Goal: Task Accomplishment & Management: Complete application form

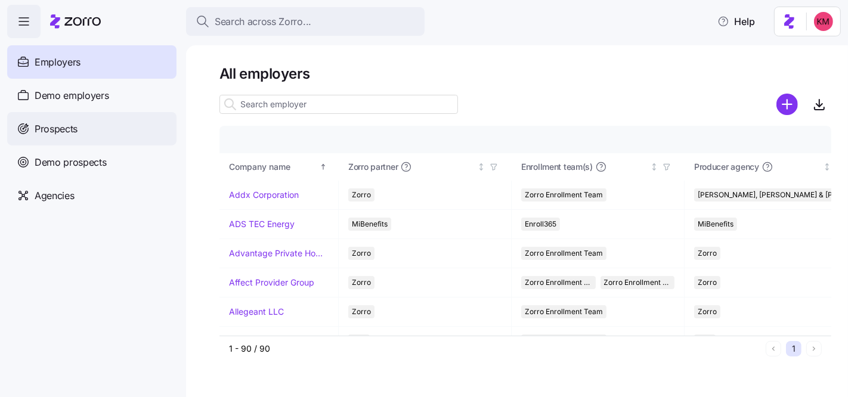
click at [50, 132] on span "Prospects" at bounding box center [56, 129] width 43 height 15
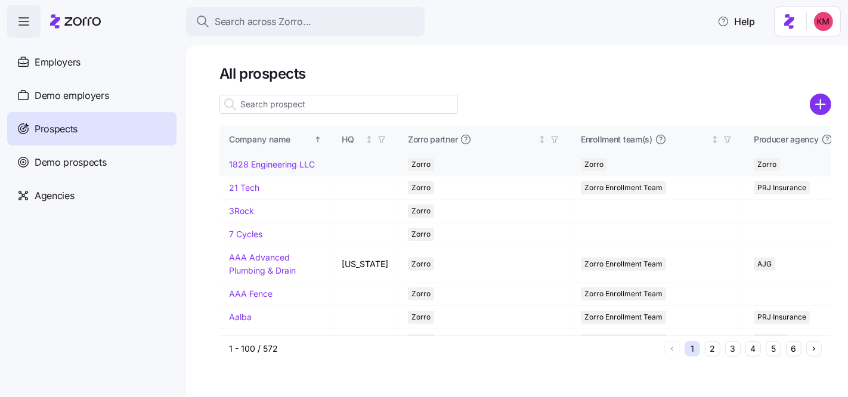
click at [818, 97] on circle "add icon" at bounding box center [821, 105] width 20 height 20
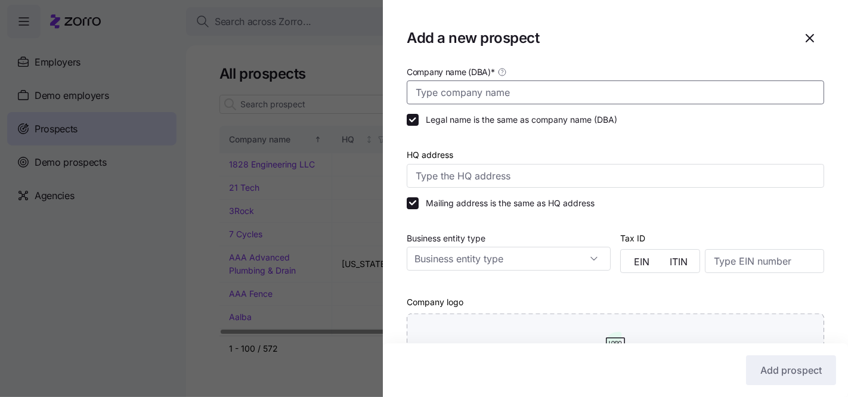
click at [503, 96] on input "Company name (DBA) *" at bounding box center [615, 92] width 417 height 24
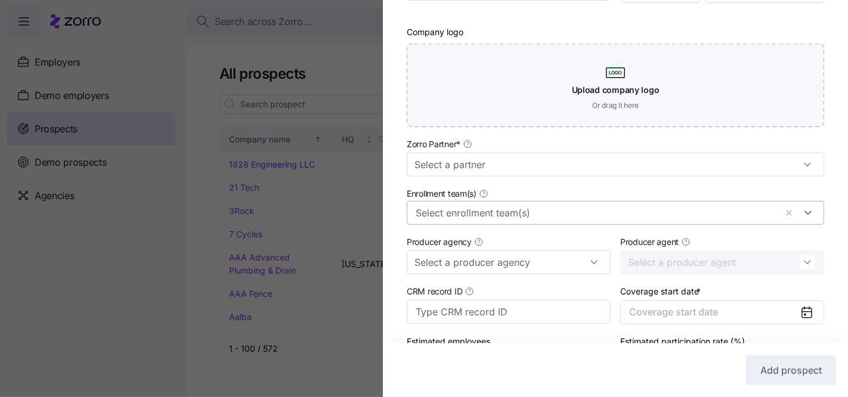
scroll to position [307, 0]
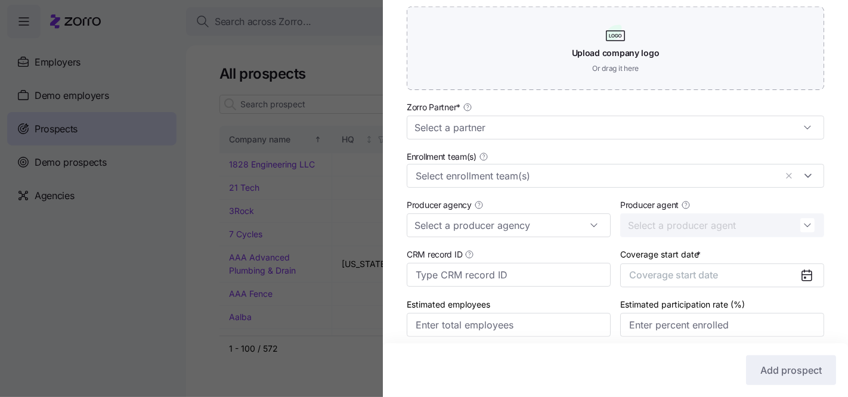
type input "Diamond Ironworks"
click at [509, 144] on div "Enrollment team(s)" at bounding box center [615, 168] width 427 height 48
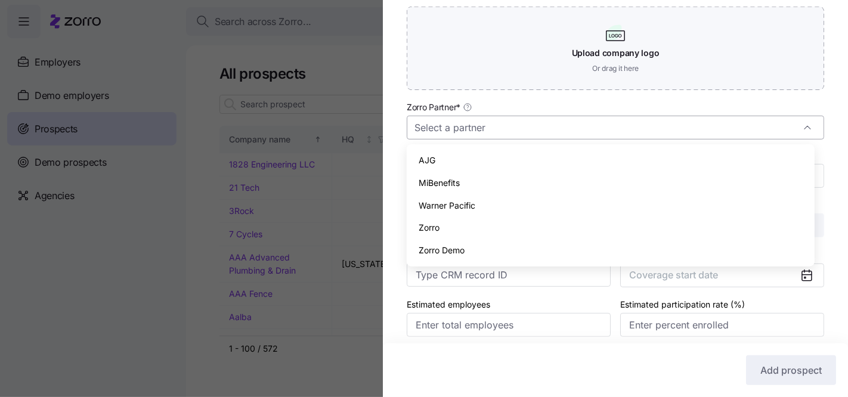
click at [503, 129] on input "Zorro Partner *" at bounding box center [615, 128] width 417 height 24
click at [468, 225] on div "Zorro" at bounding box center [610, 227] width 398 height 23
type input "Zorro"
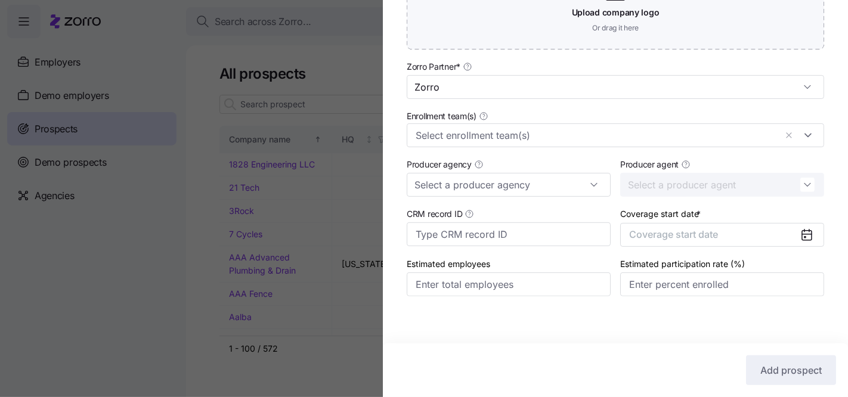
scroll to position [352, 0]
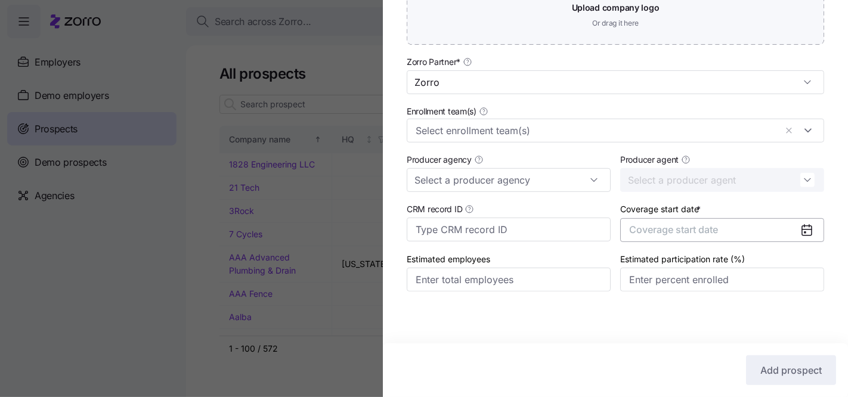
click at [662, 230] on span "Coverage start date" at bounding box center [673, 230] width 89 height 12
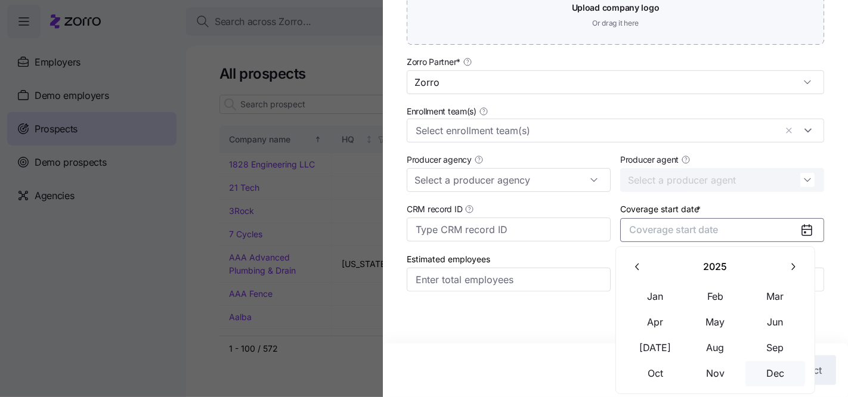
click at [767, 369] on button "Dec" at bounding box center [775, 373] width 60 height 25
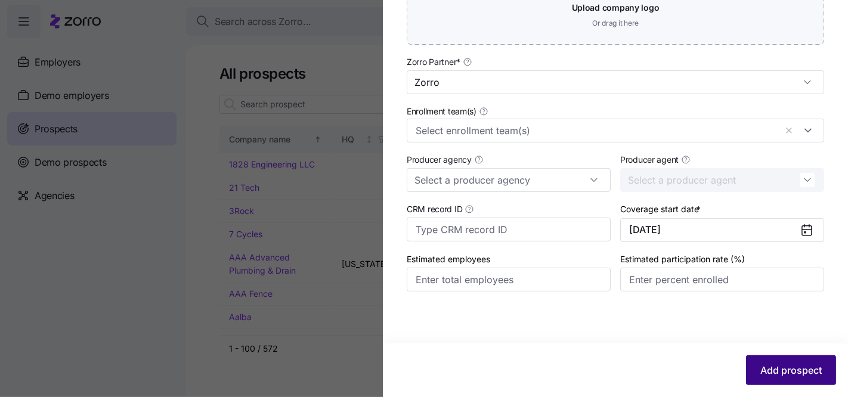
click at [771, 375] on span "Add prospect" at bounding box center [790, 370] width 61 height 14
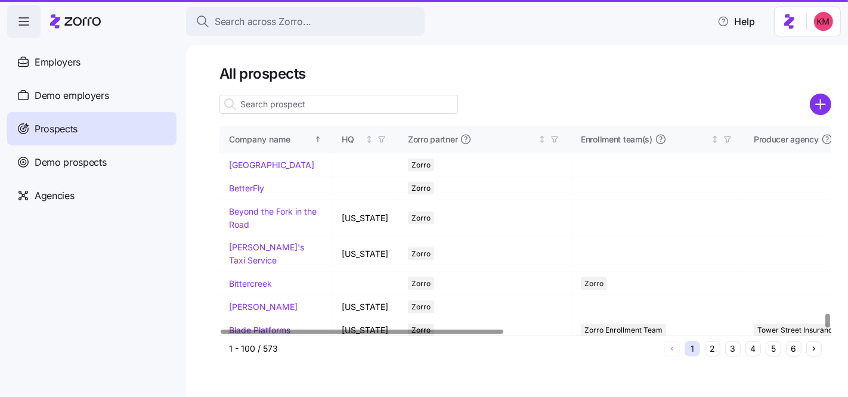
scroll to position [2780, 0]
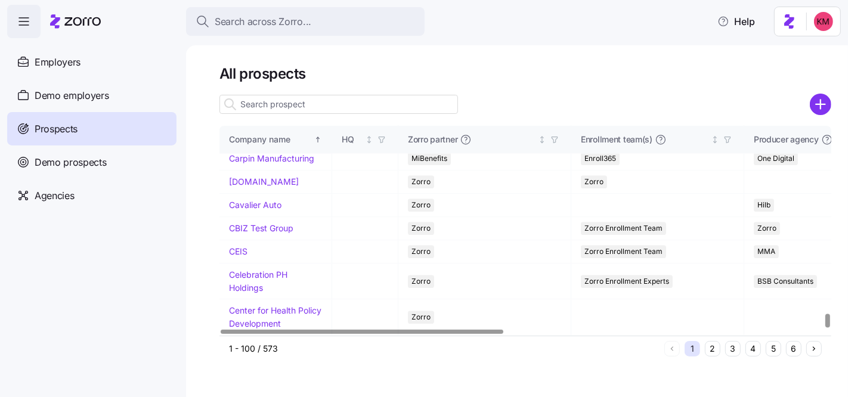
click at [704, 361] on div "1 - 100 / 573 1 2 3 4 5 6" at bounding box center [525, 349] width 612 height 27
click at [707, 351] on button "2" at bounding box center [713, 349] width 16 height 16
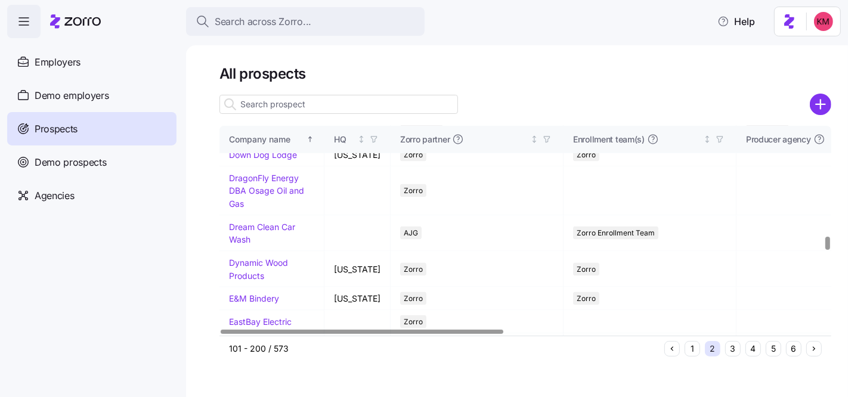
scroll to position [1677, 0]
drag, startPoint x: 252, startPoint y: 221, endPoint x: 484, endPoint y: 148, distance: 243.1
click at [252, 91] on link "Diamond Ironworks" at bounding box center [266, 85] width 75 height 10
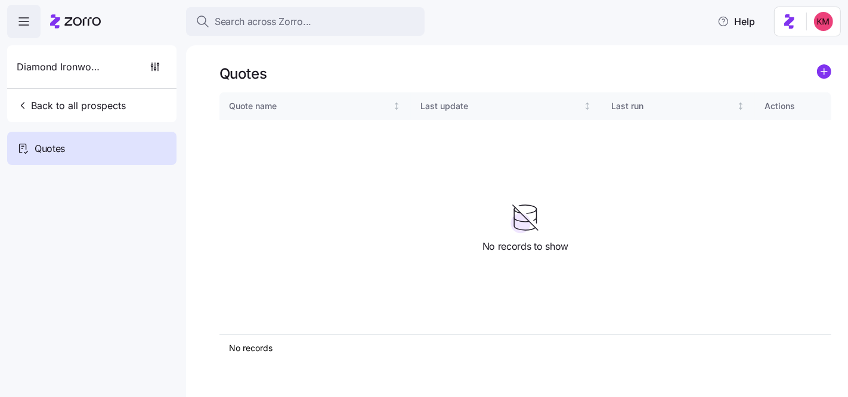
click at [814, 70] on div "Quotes" at bounding box center [525, 73] width 612 height 18
click at [821, 72] on icon "add icon" at bounding box center [824, 72] width 6 height 0
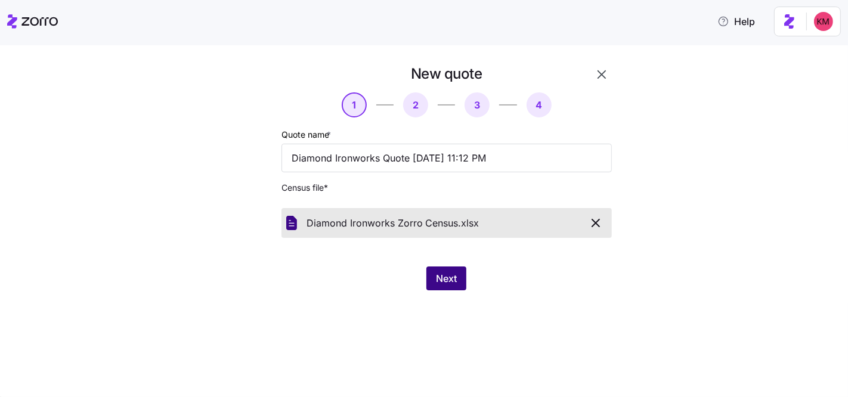
click at [457, 284] on span "Next" at bounding box center [446, 278] width 21 height 14
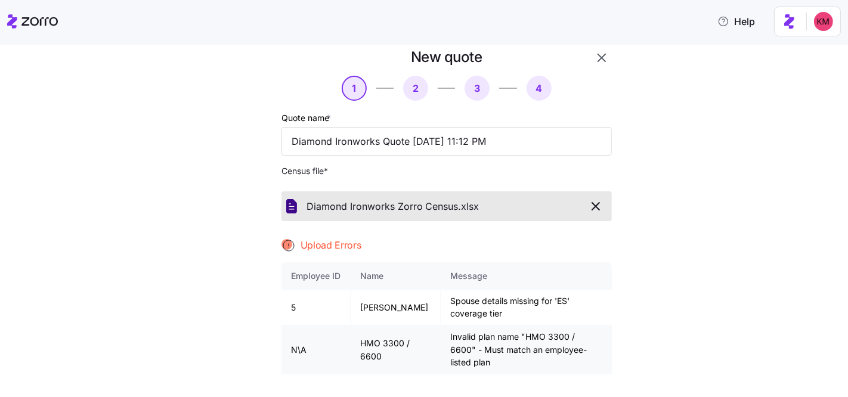
scroll to position [34, 0]
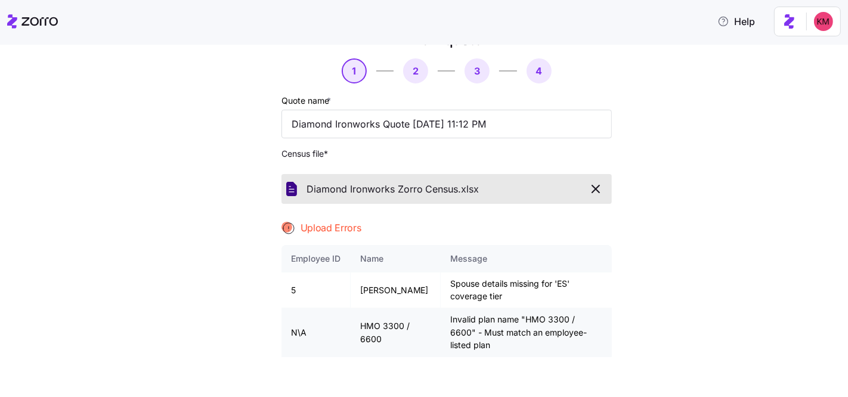
click at [484, 321] on td "Invalid plan name "HMO 3300 / 6600" - Must match an employee-listed plan" at bounding box center [526, 332] width 171 height 49
drag, startPoint x: 695, startPoint y: 181, endPoint x: 609, endPoint y: 188, distance: 86.7
click at [695, 181] on div "New quote 1 2 3 4 Quote name * Diamond Ironworks Quote 08/25/2025 11:12 PM Cens…" at bounding box center [432, 260] width 798 height 460
click at [589, 188] on icon "button" at bounding box center [595, 189] width 14 height 14
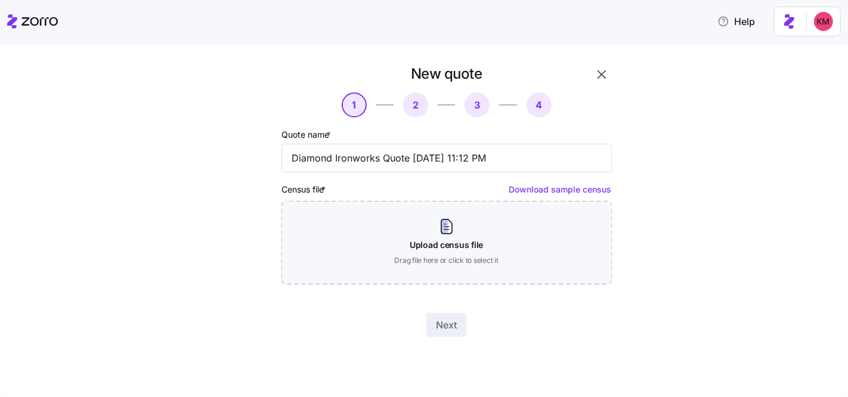
scroll to position [0, 0]
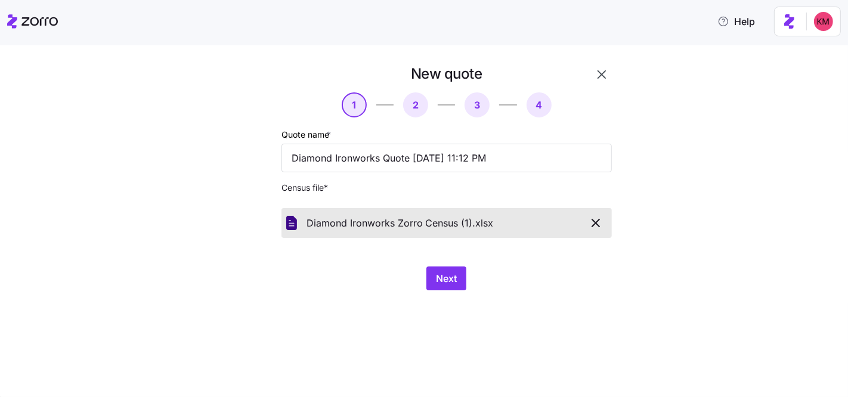
click at [444, 266] on div "New quote 1 2 3 4 Quote name * Diamond Ironworks Quote 08/25/2025 11:12 PM Cens…" at bounding box center [447, 177] width 340 height 235
click at [459, 275] on button "Next" at bounding box center [446, 278] width 40 height 24
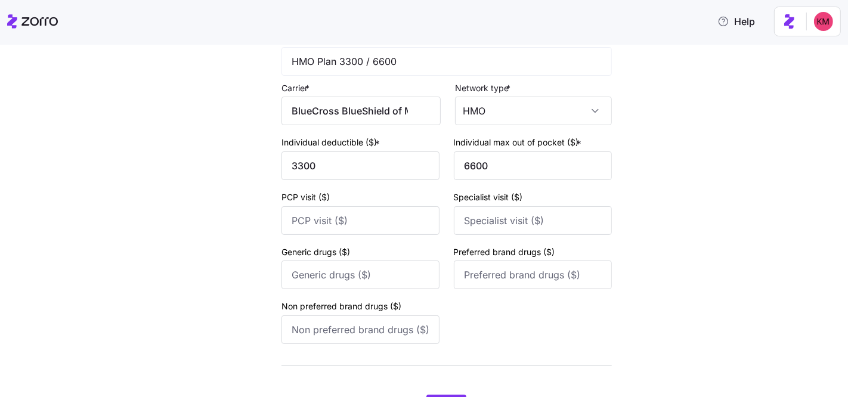
scroll to position [185, 0]
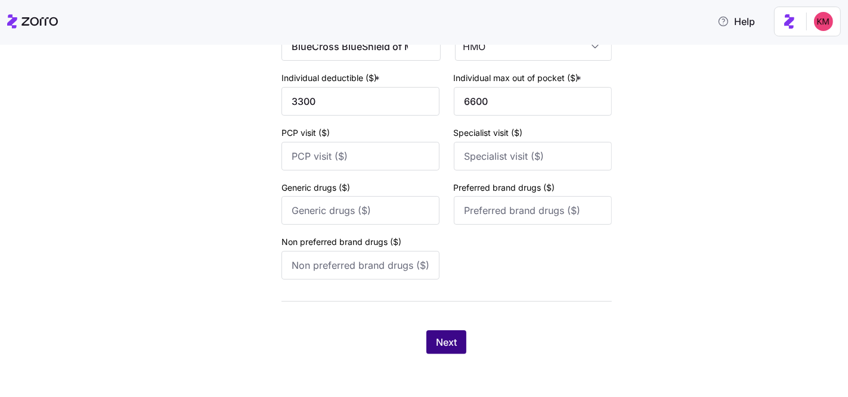
click at [441, 343] on span "Next" at bounding box center [446, 342] width 21 height 14
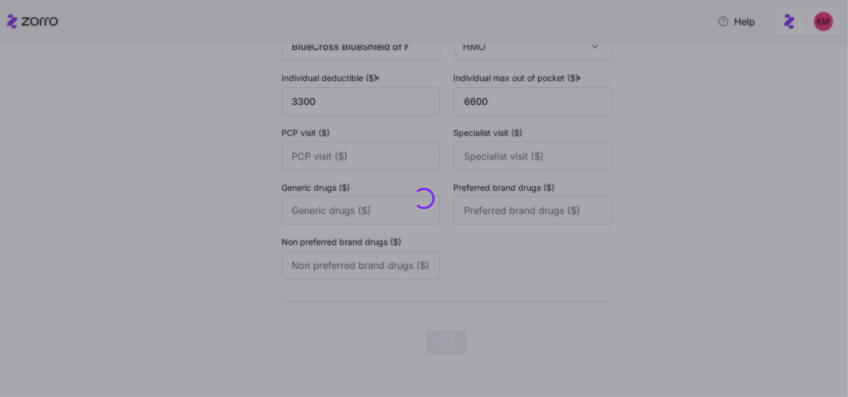
scroll to position [0, 0]
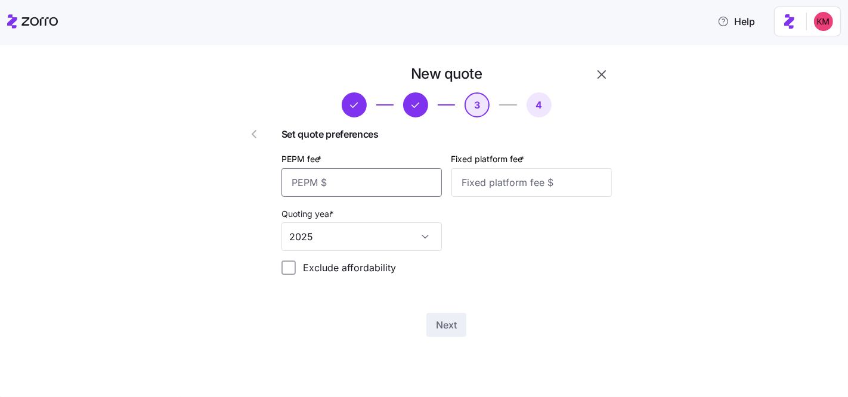
click at [369, 177] on input "PEPM fee *" at bounding box center [361, 182] width 160 height 29
type input "63"
drag, startPoint x: 486, startPoint y: 199, endPoint x: 491, endPoint y: 190, distance: 10.4
click at [486, 199] on div "Fixed platform fee *" at bounding box center [532, 174] width 170 height 55
click at [491, 187] on input "Fixed platform fee *" at bounding box center [531, 182] width 160 height 29
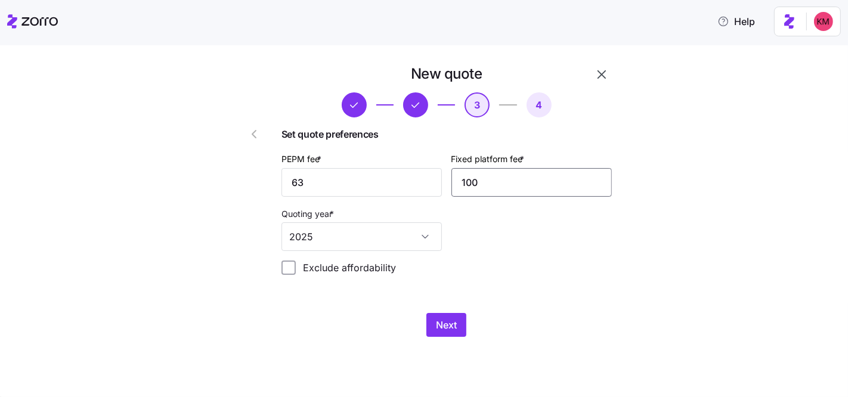
type input "100"
click at [439, 326] on span "Next" at bounding box center [446, 325] width 21 height 14
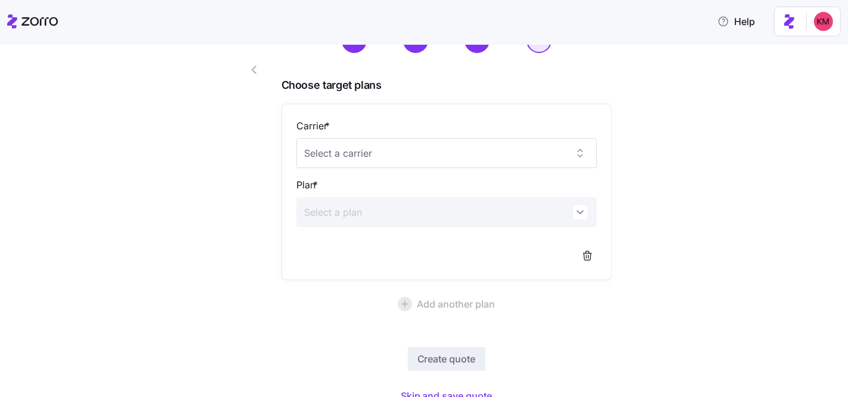
scroll to position [115, 0]
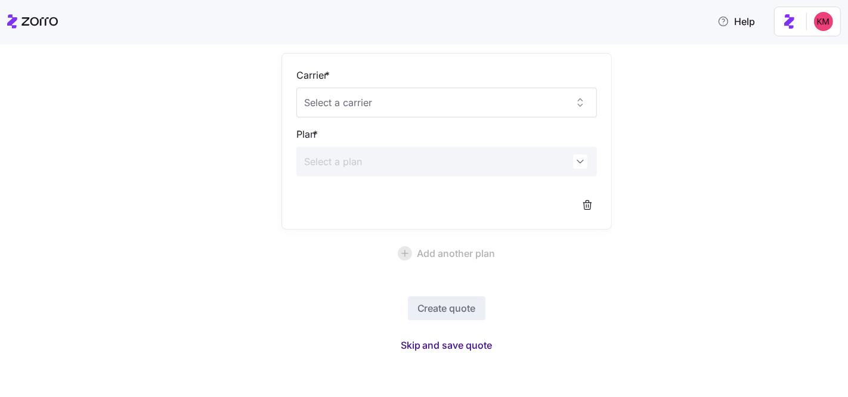
click at [444, 342] on span "Skip and save quote" at bounding box center [447, 345] width 92 height 14
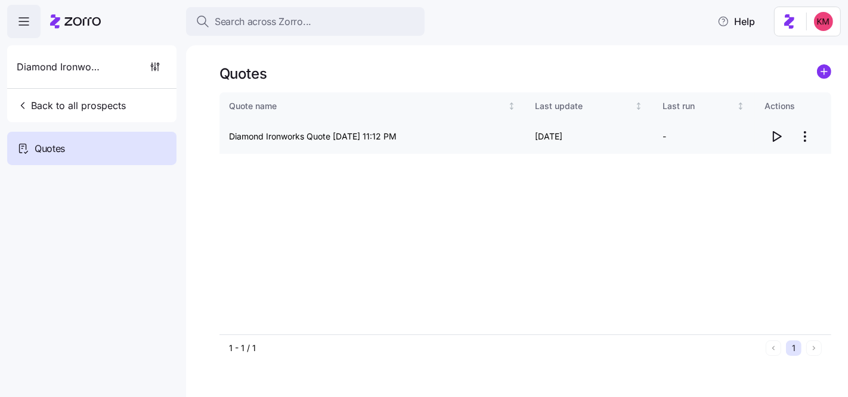
click at [773, 139] on icon "button" at bounding box center [777, 137] width 8 height 10
click at [799, 134] on html "Search across Zorro... Help Diamond Ironworks Back to all prospects Quotes - ne…" at bounding box center [424, 255] width 848 height 510
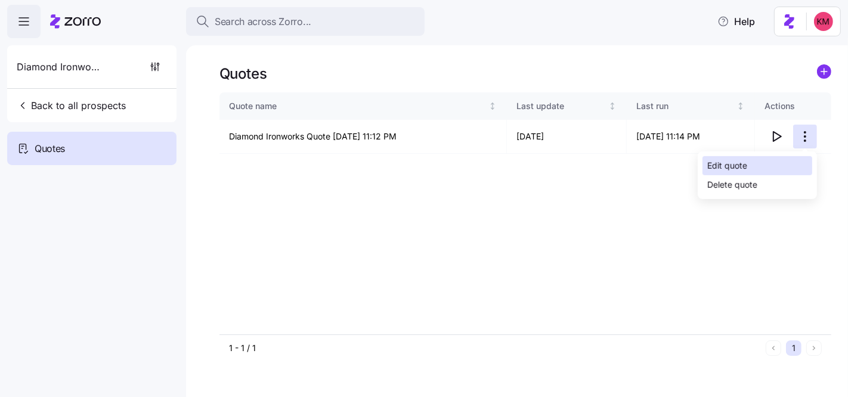
click at [770, 168] on div "Edit quote" at bounding box center [757, 165] width 110 height 19
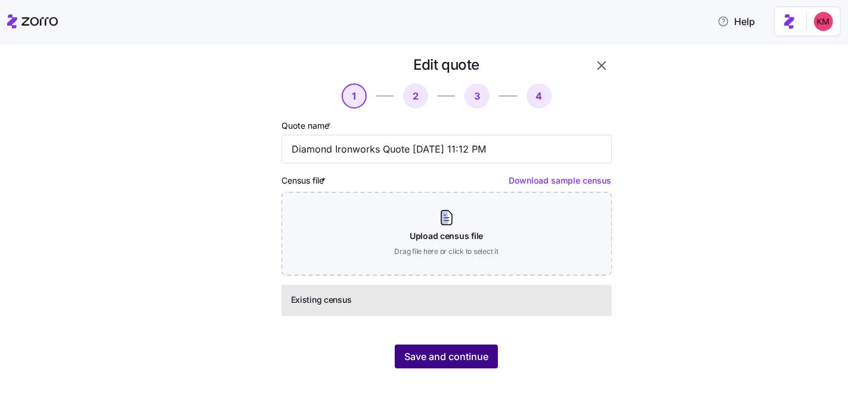
scroll to position [23, 0]
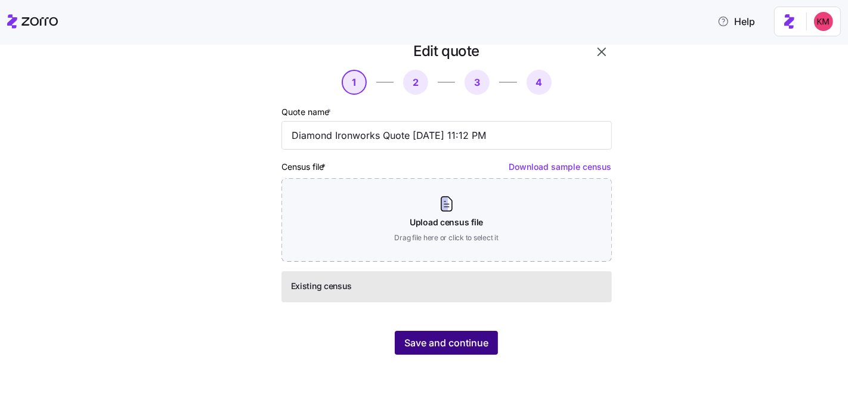
click at [437, 349] on span "Save and continue" at bounding box center [446, 343] width 84 height 14
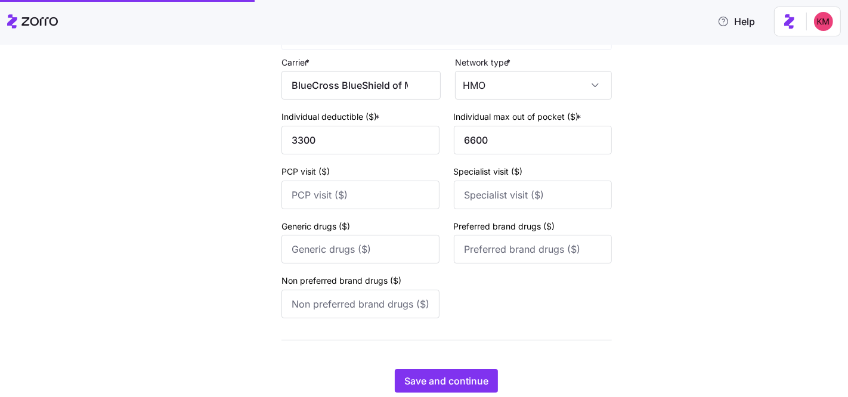
scroll to position [185, 0]
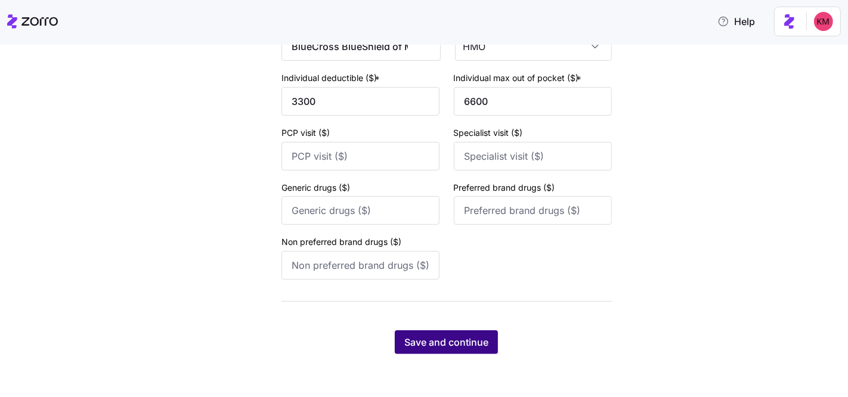
click at [462, 344] on span "Save and continue" at bounding box center [446, 342] width 84 height 14
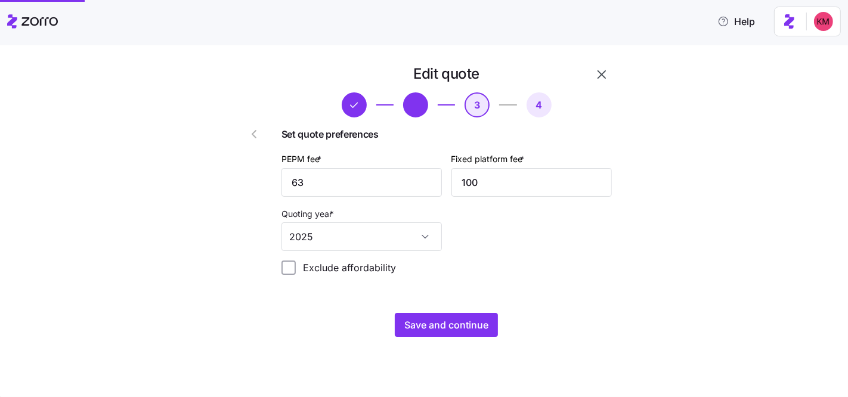
scroll to position [0, 0]
click at [451, 331] on span "Save and continue" at bounding box center [446, 325] width 84 height 14
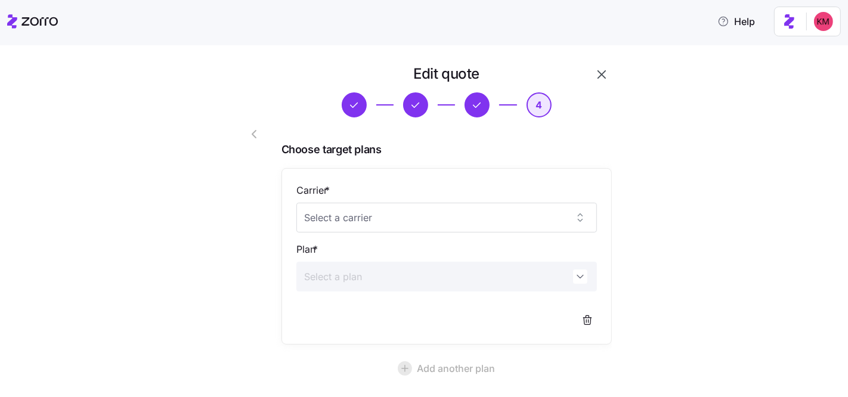
click at [416, 106] on icon "button" at bounding box center [415, 104] width 13 height 13
click at [415, 106] on icon "button" at bounding box center [415, 104] width 13 height 13
click at [591, 78] on button "button" at bounding box center [601, 74] width 20 height 20
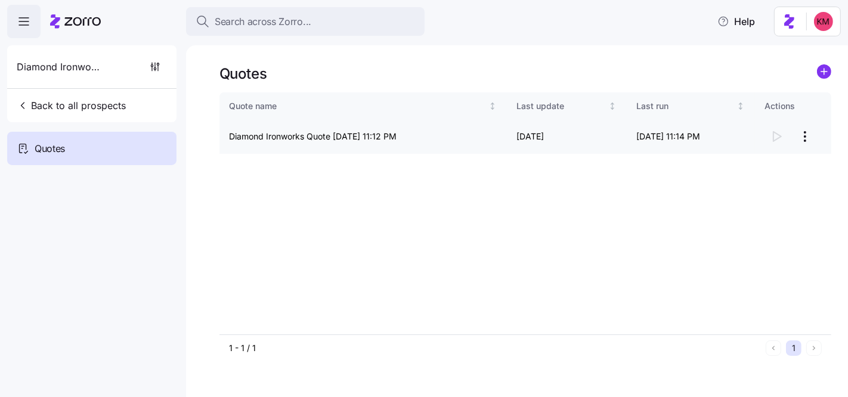
click at [802, 134] on html "Search across Zorro... Help Diamond Ironworks Back to all prospects Quotes - ne…" at bounding box center [424, 255] width 848 height 510
click at [780, 153] on div "Continue setup Delete quote" at bounding box center [757, 175] width 119 height 48
click at [779, 159] on div "Continue setup" at bounding box center [757, 165] width 110 height 19
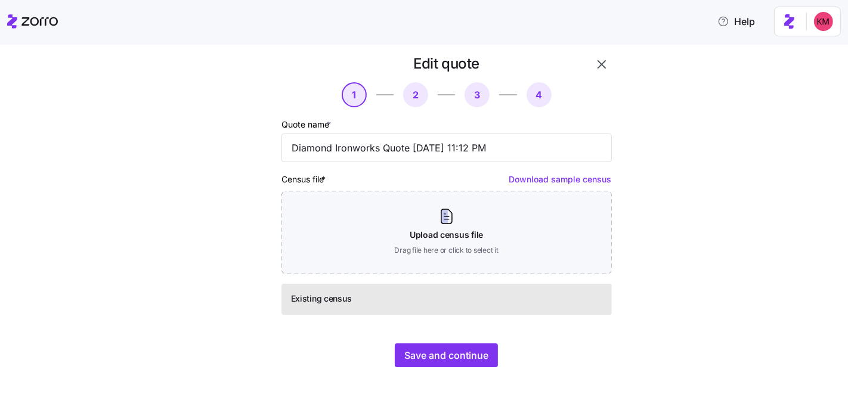
scroll to position [23, 0]
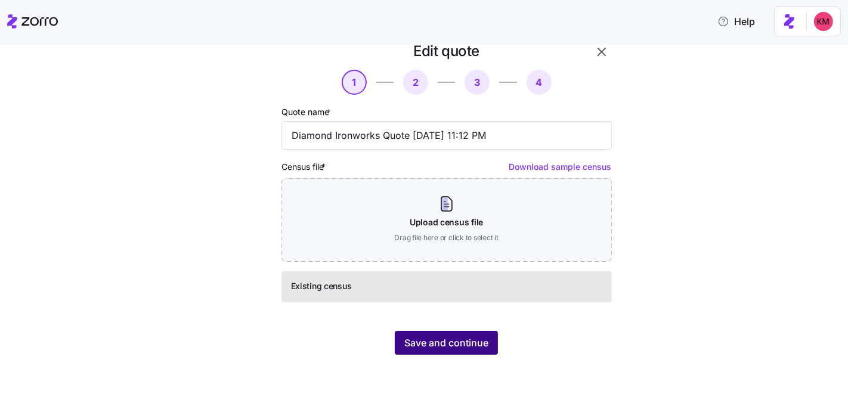
click at [429, 339] on span "Save and continue" at bounding box center [446, 343] width 84 height 14
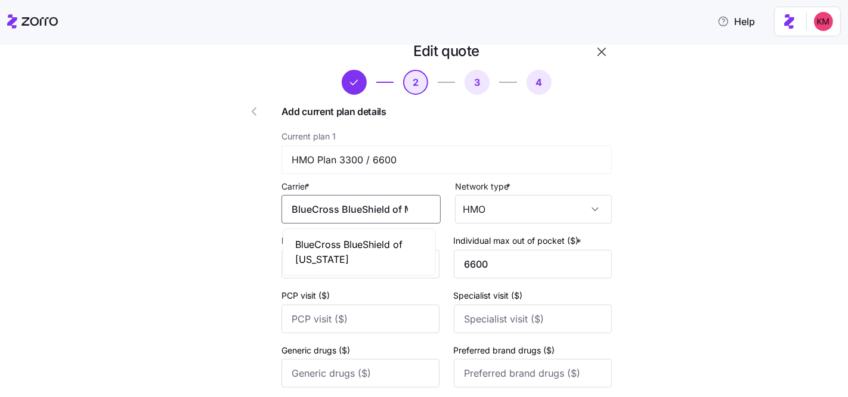
click at [329, 205] on input "BlueCross BlueShield of MA" at bounding box center [360, 209] width 159 height 29
click at [343, 257] on span "BlueCross BlueShield of Massachusetts" at bounding box center [359, 252] width 128 height 30
type input "BlueCross BlueShield of Massachusetts"
click at [382, 220] on input "BlueCross BlueShield of Massachusetts" at bounding box center [360, 209] width 159 height 29
click at [364, 249] on span "BlueCross BlueShield of Massachusetts" at bounding box center [359, 252] width 128 height 30
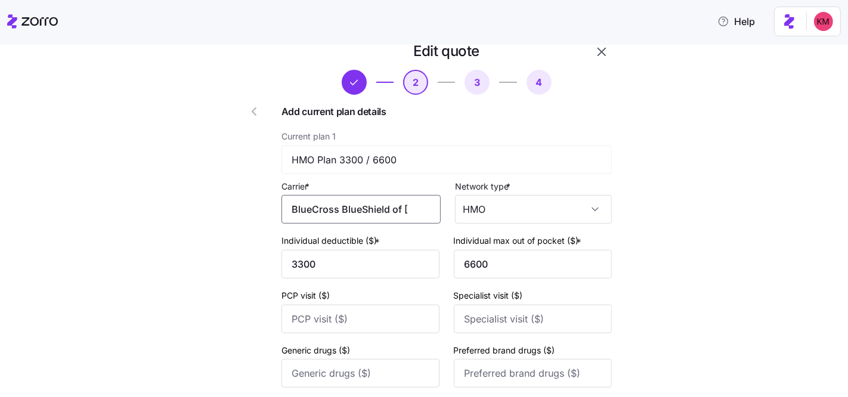
scroll to position [185, 0]
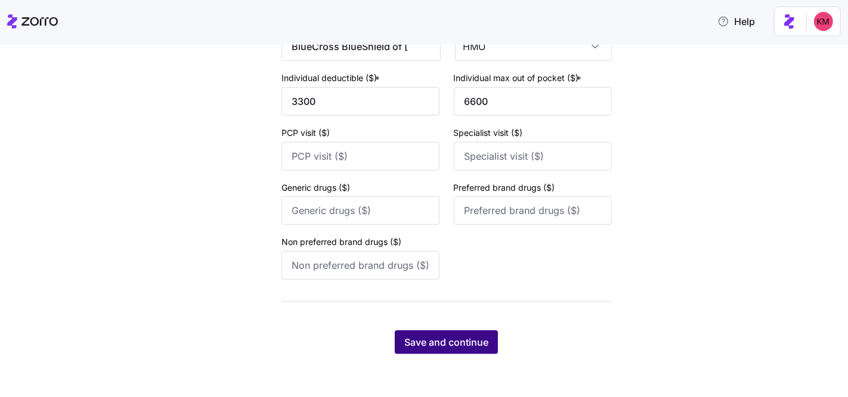
click at [443, 342] on span "Save and continue" at bounding box center [446, 342] width 84 height 14
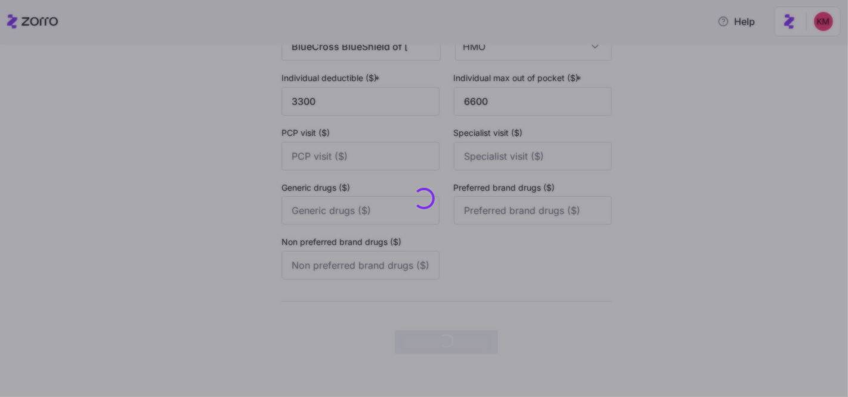
scroll to position [0, 0]
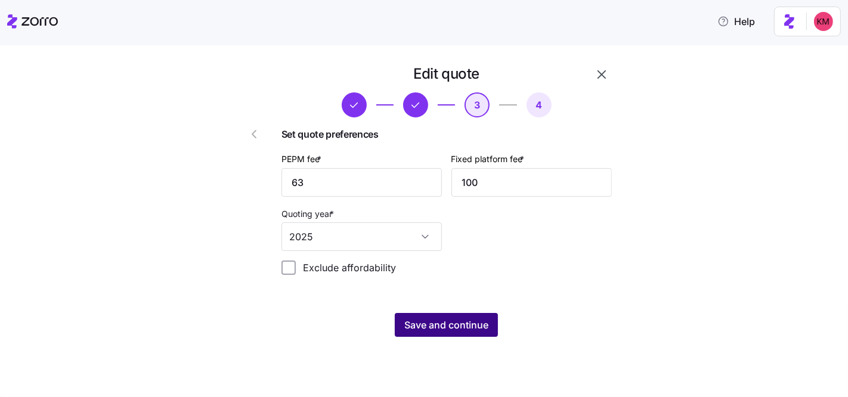
click at [442, 319] on span "Save and continue" at bounding box center [446, 325] width 84 height 14
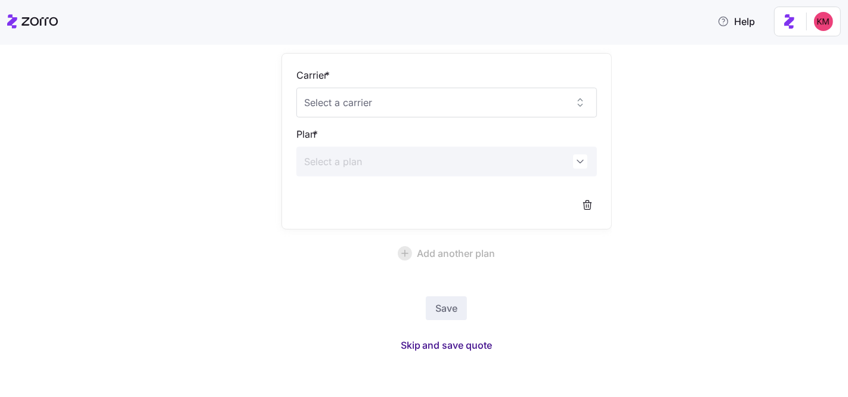
click at [439, 340] on span "Skip and save quote" at bounding box center [447, 345] width 92 height 14
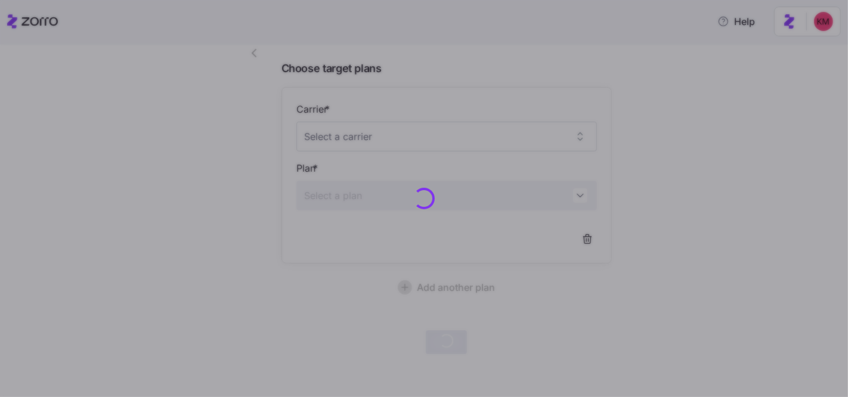
scroll to position [79, 0]
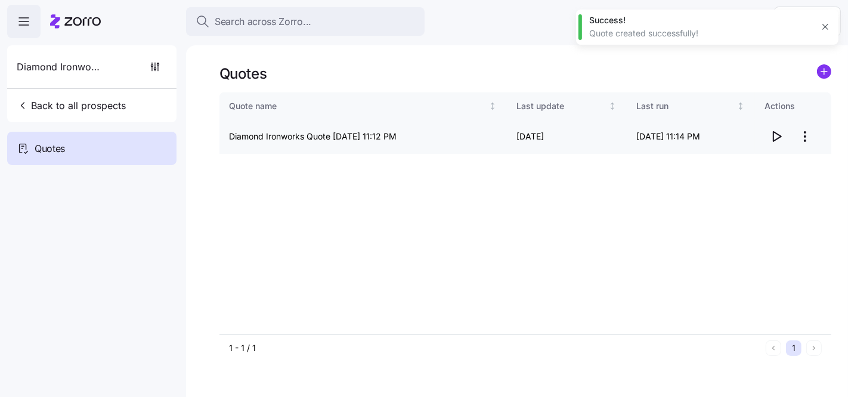
click at [783, 131] on span "button" at bounding box center [776, 136] width 23 height 23
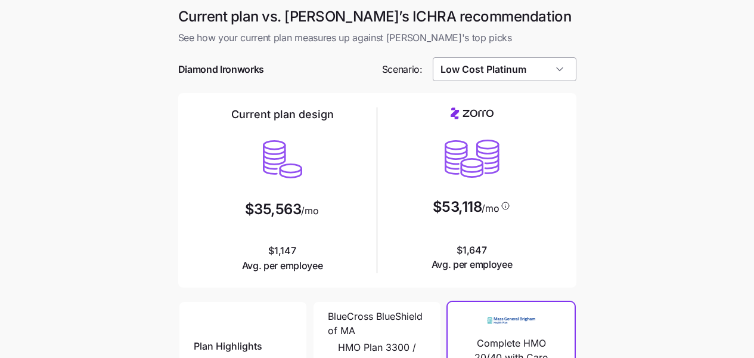
click at [495, 66] on input "Low Cost Platinum" at bounding box center [505, 69] width 144 height 24
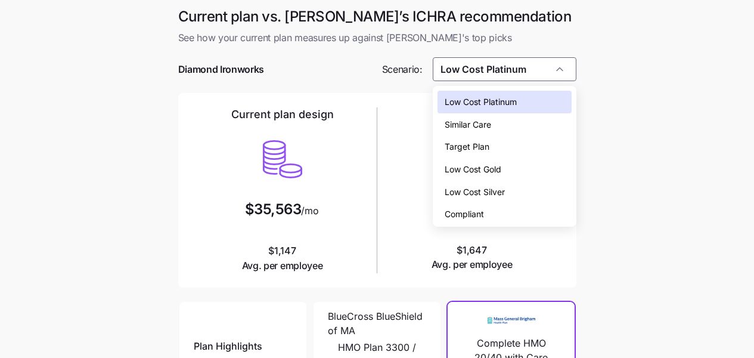
click at [497, 181] on div "Low Cost Silver" at bounding box center [505, 192] width 134 height 23
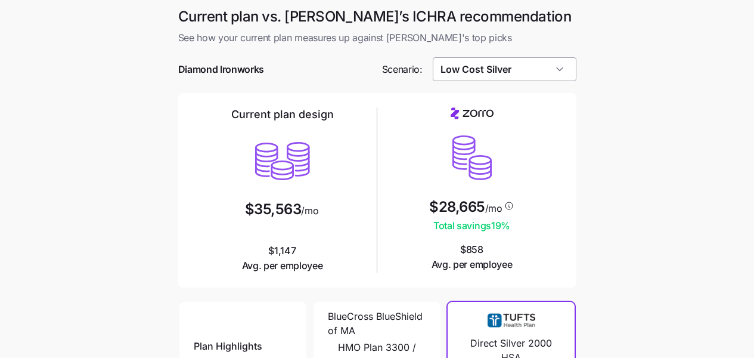
click at [523, 71] on input "Low Cost Silver" at bounding box center [505, 69] width 144 height 24
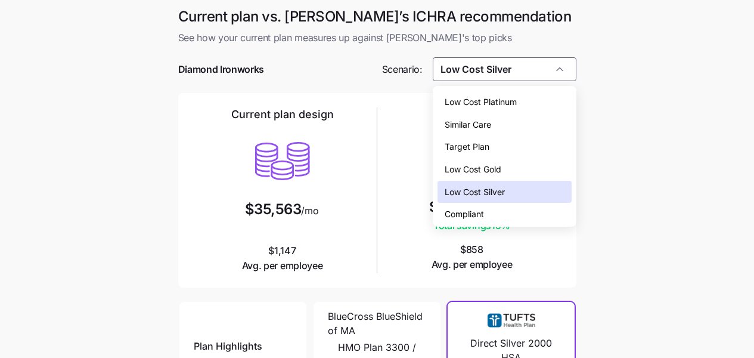
click at [521, 118] on div "Similar Care" at bounding box center [505, 124] width 134 height 23
type input "Similar Care"
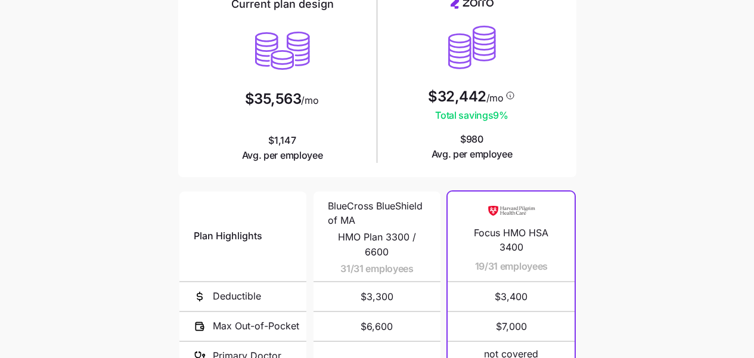
scroll to position [64, 0]
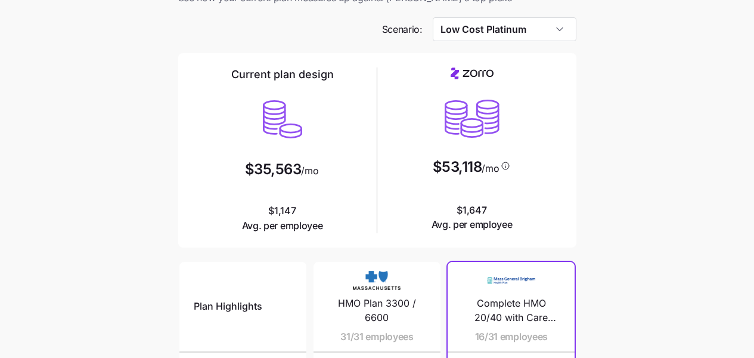
scroll to position [41, 0]
click at [485, 29] on input "Low Cost Platinum" at bounding box center [505, 29] width 144 height 24
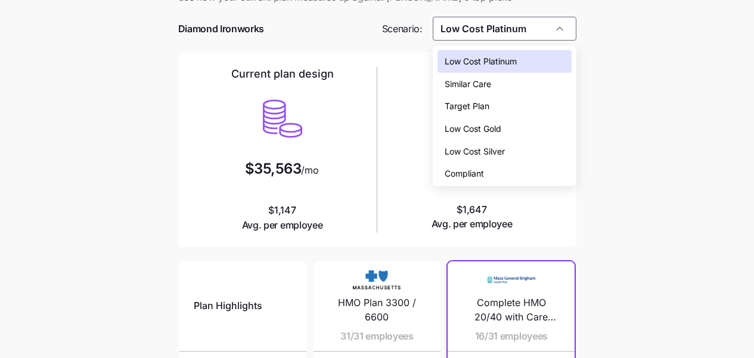
click at [491, 79] on span "Similar Care" at bounding box center [468, 84] width 47 height 13
type input "Similar Care"
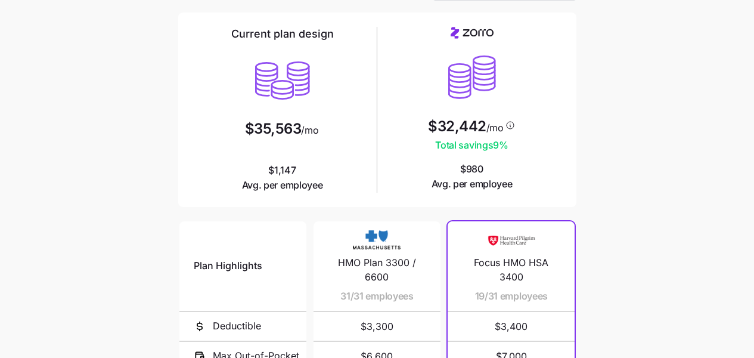
scroll to position [244, 0]
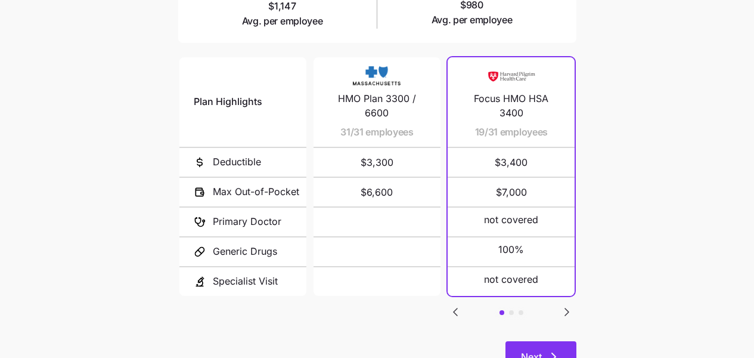
click at [553, 348] on button "Next" at bounding box center [541, 356] width 71 height 30
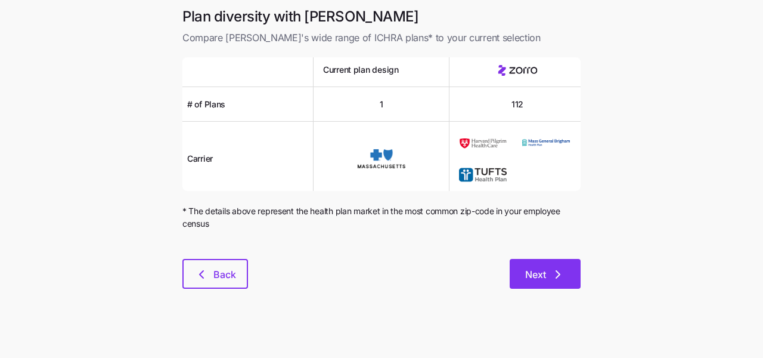
click at [577, 281] on button "Next" at bounding box center [545, 274] width 71 height 30
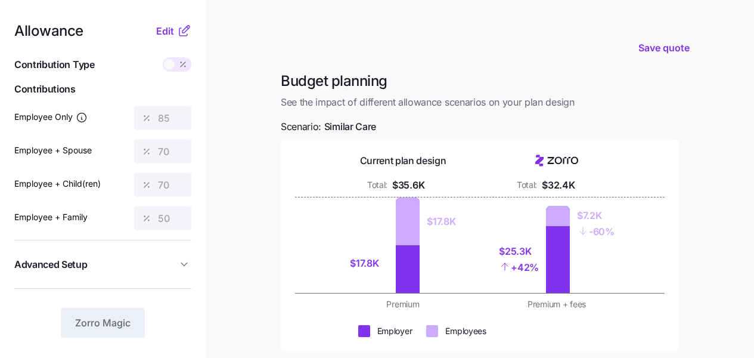
click at [154, 37] on div "Allowance Edit" at bounding box center [102, 31] width 177 height 14
click at [157, 35] on span "Edit" at bounding box center [165, 31] width 18 height 14
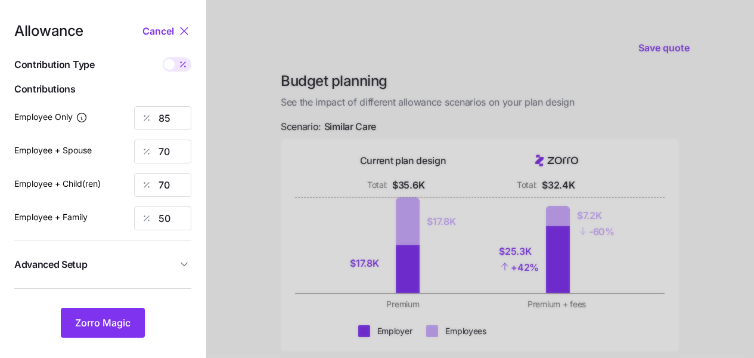
click at [172, 65] on span at bounding box center [169, 64] width 11 height 11
click at [163, 57] on input "checkbox" at bounding box center [163, 57] width 0 height 0
type input "532"
type input "876"
type input "715"
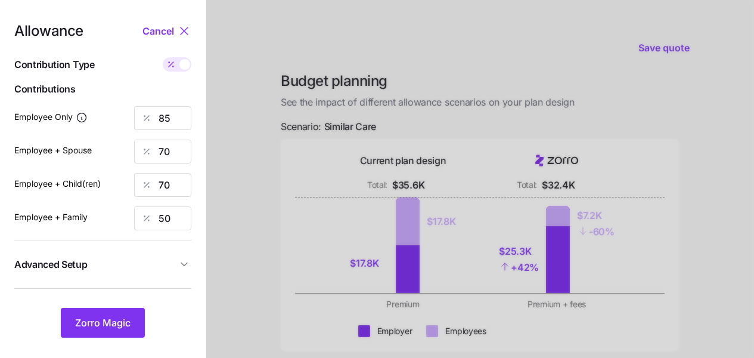
type input "824"
click at [177, 66] on span at bounding box center [171, 64] width 17 height 14
click at [163, 57] on input "checkbox" at bounding box center [163, 57] width 0 height 0
type input "85"
type input "70"
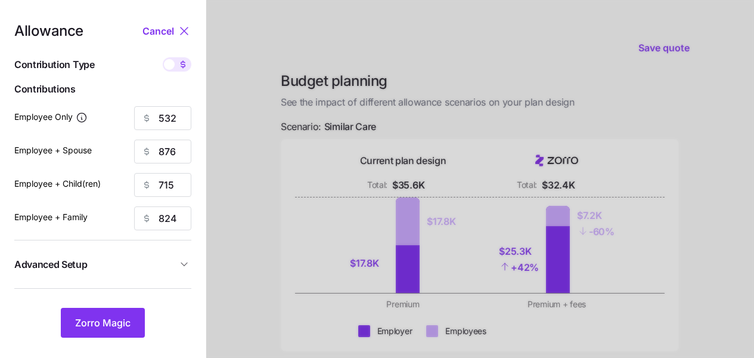
type input "70"
type input "50"
click at [163, 115] on input "85" at bounding box center [162, 118] width 57 height 24
type input "50"
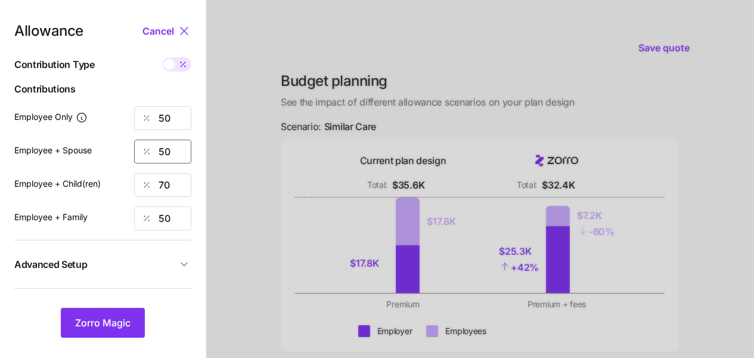
type input "50"
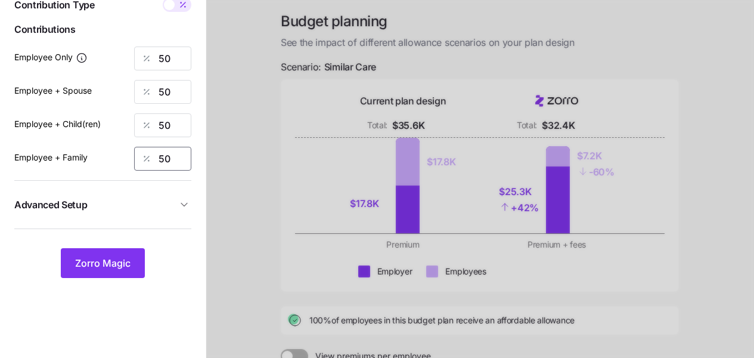
scroll to position [107, 0]
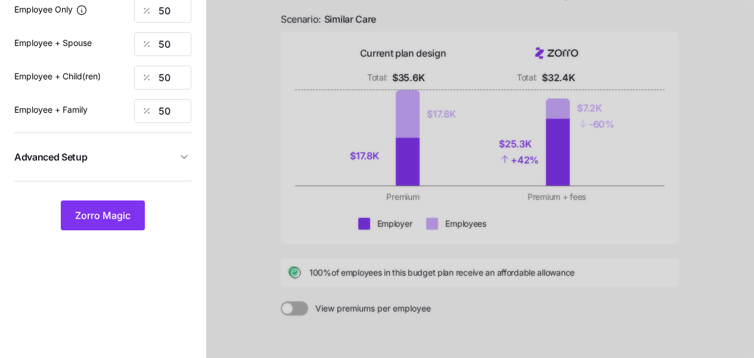
click at [152, 160] on span "Advanced Setup" at bounding box center [95, 157] width 163 height 15
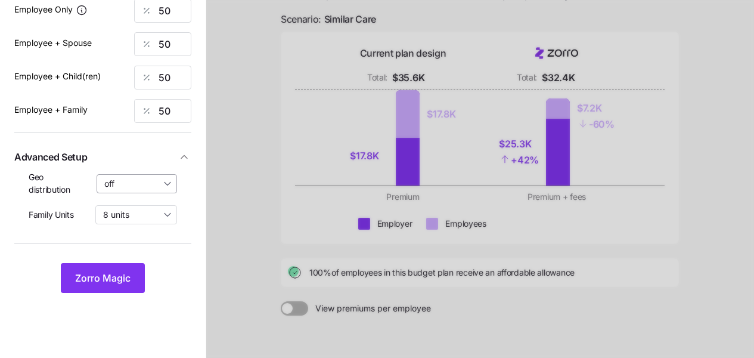
click at [125, 188] on input "off" at bounding box center [137, 183] width 81 height 19
click at [131, 255] on span "By state (2)" at bounding box center [131, 252] width 46 height 13
type input "By state (2)"
click at [120, 275] on span "Zorro Magic" at bounding box center [102, 278] width 55 height 14
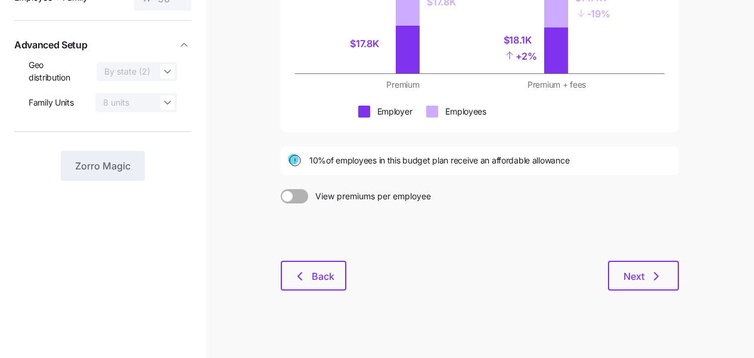
scroll to position [228, 0]
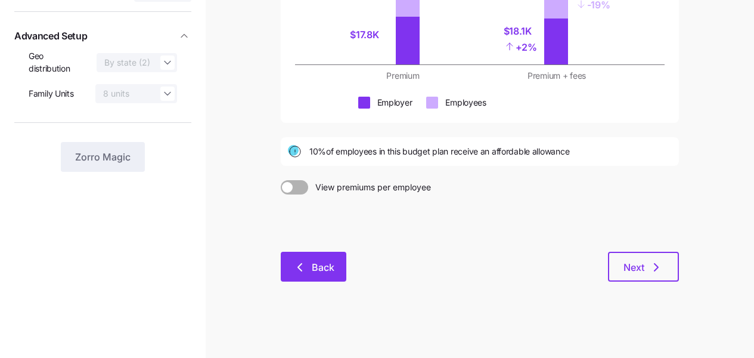
click at [337, 276] on button "Back" at bounding box center [314, 267] width 66 height 30
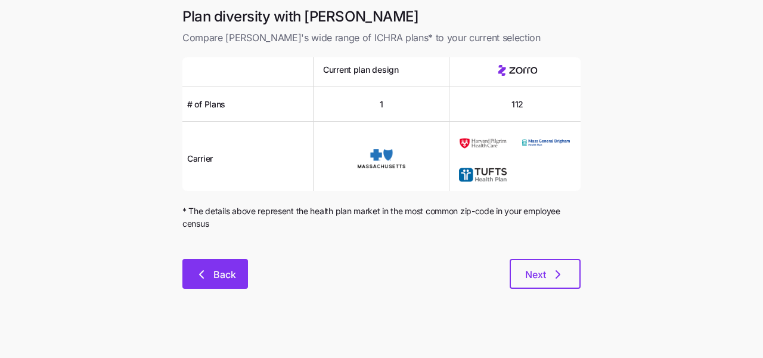
click at [240, 268] on button "Back" at bounding box center [215, 274] width 66 height 30
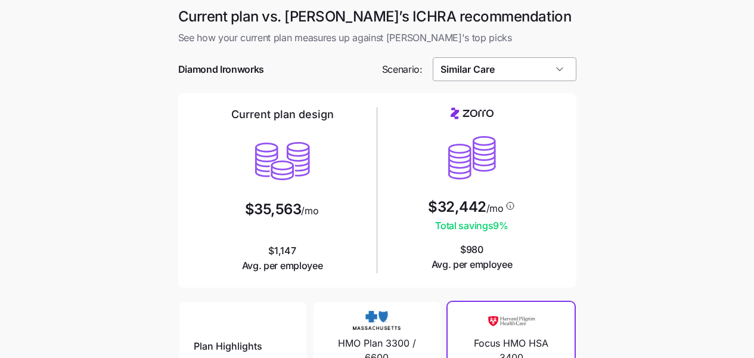
click at [495, 72] on input "Similar Care" at bounding box center [505, 69] width 144 height 24
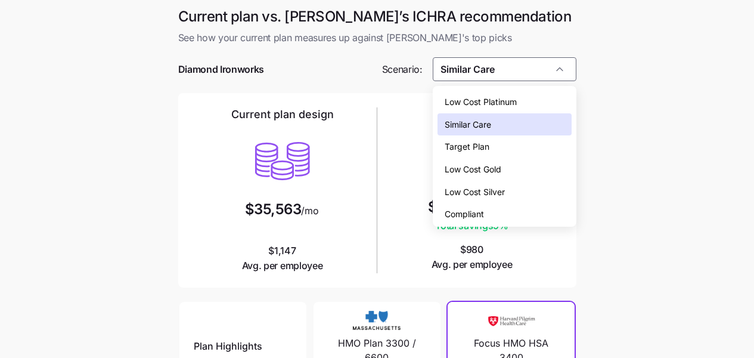
click at [498, 188] on span "Low Cost Silver" at bounding box center [475, 191] width 60 height 13
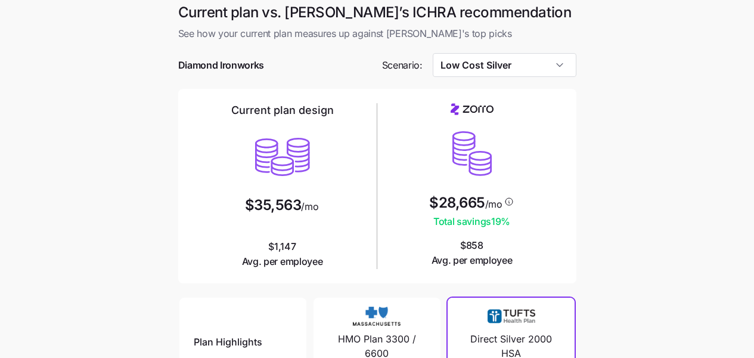
scroll to position [2, 0]
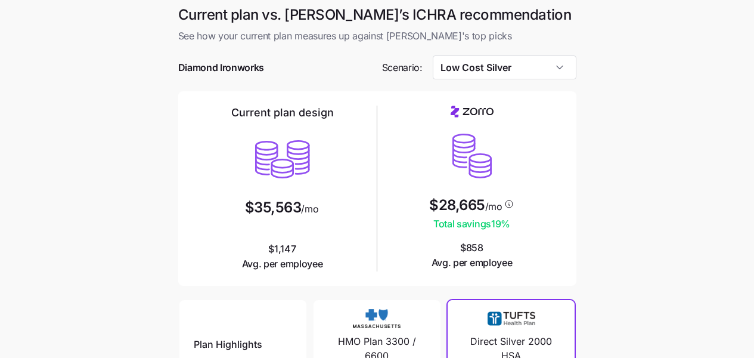
click at [517, 54] on div at bounding box center [377, 50] width 398 height 12
click at [519, 64] on input "Low Cost Silver" at bounding box center [505, 67] width 144 height 24
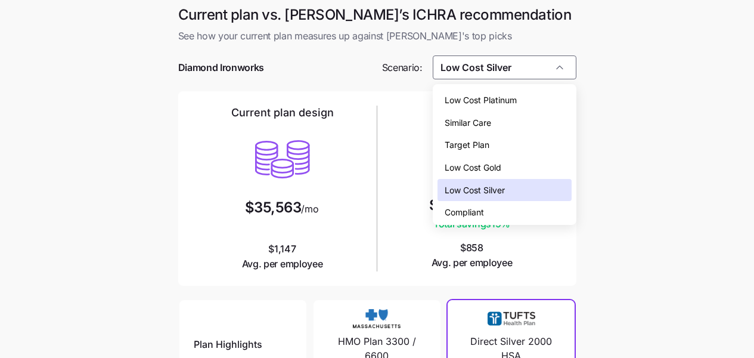
click at [501, 161] on span "Low Cost Gold" at bounding box center [473, 167] width 57 height 13
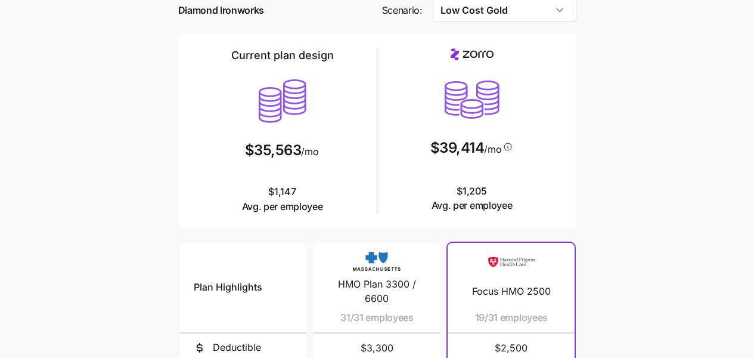
scroll to position [53, 0]
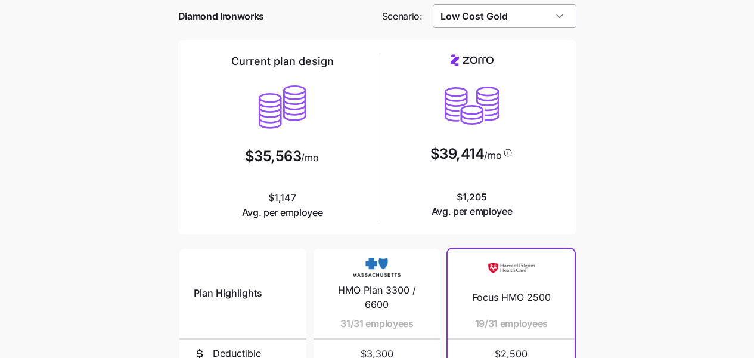
click at [482, 22] on input "Low Cost Gold" at bounding box center [505, 16] width 144 height 24
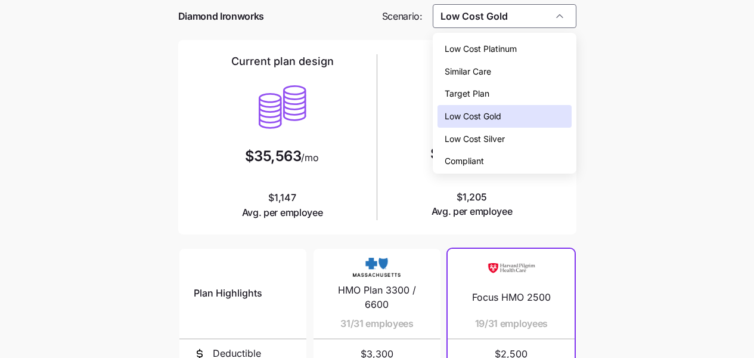
click at [500, 68] on div "Similar Care" at bounding box center [505, 71] width 134 height 23
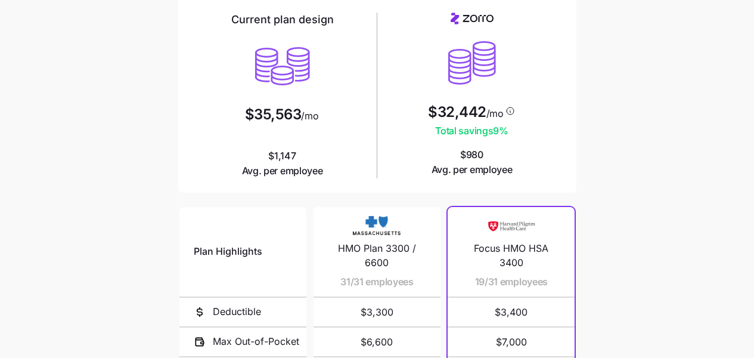
scroll to position [293, 0]
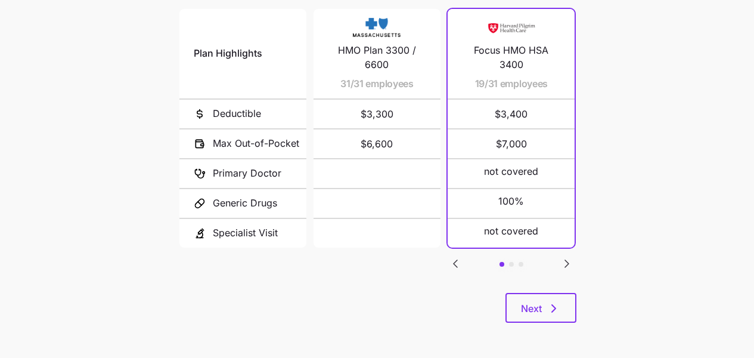
drag, startPoint x: 543, startPoint y: 310, endPoint x: 628, endPoint y: 185, distance: 150.6
click at [628, 190] on main "Current plan vs. Zorro’s ICHRA recommendation See how your current plan measure…" at bounding box center [377, 32] width 754 height 651
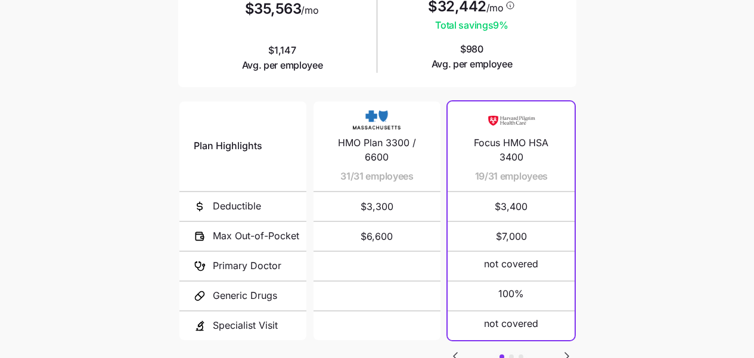
scroll to position [61, 0]
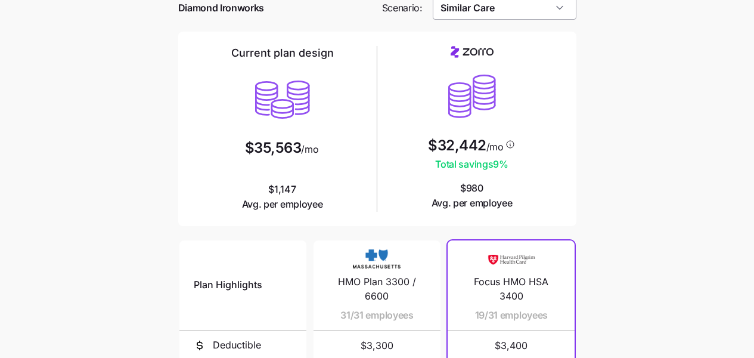
click at [491, 8] on input "Similar Care" at bounding box center [505, 8] width 144 height 24
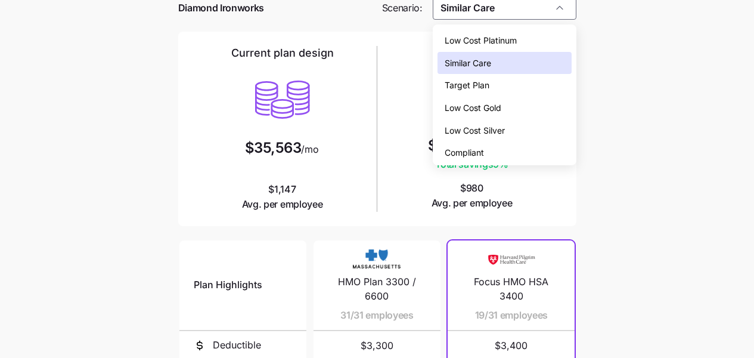
click at [497, 131] on span "Low Cost Silver" at bounding box center [475, 130] width 60 height 13
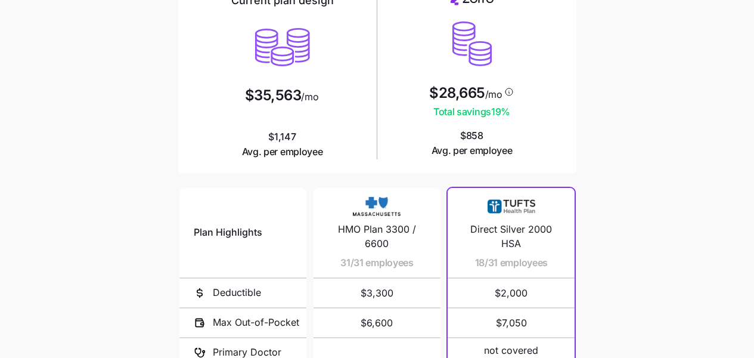
scroll to position [274, 0]
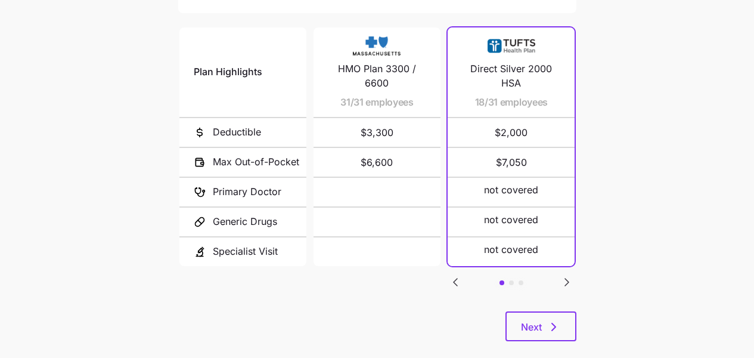
click at [573, 277] on icon "Go to next slide" at bounding box center [567, 282] width 14 height 14
click at [573, 278] on icon "Go to next slide" at bounding box center [567, 282] width 14 height 14
click at [455, 281] on icon "Go to previous slide" at bounding box center [455, 282] width 14 height 14
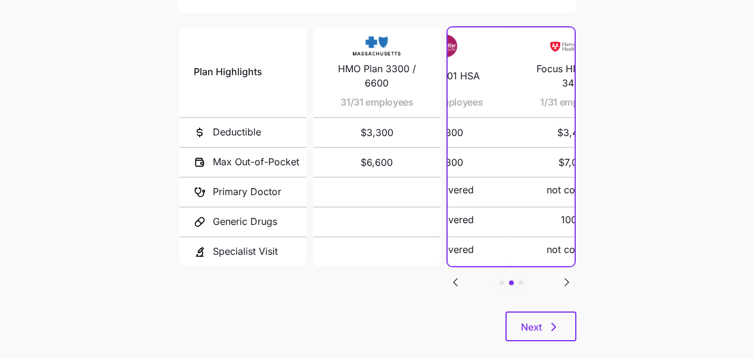
click at [455, 281] on icon "Go to previous slide" at bounding box center [455, 282] width 14 height 14
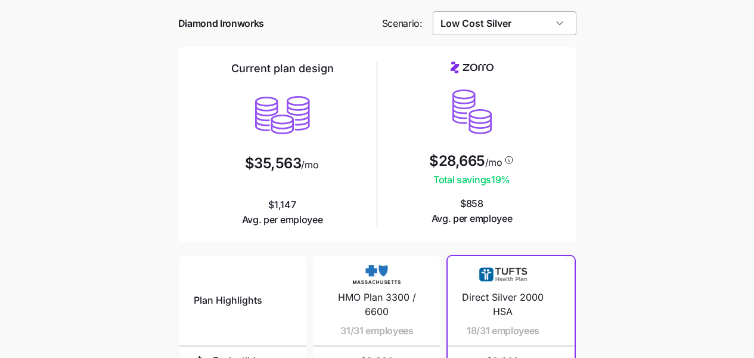
scroll to position [0, 0]
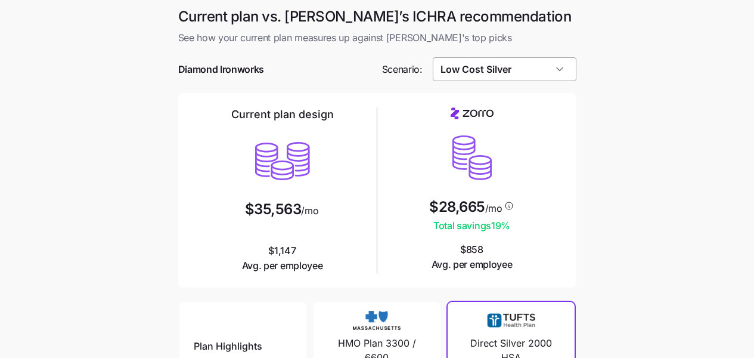
click at [537, 70] on input "Low Cost Silver" at bounding box center [505, 69] width 144 height 24
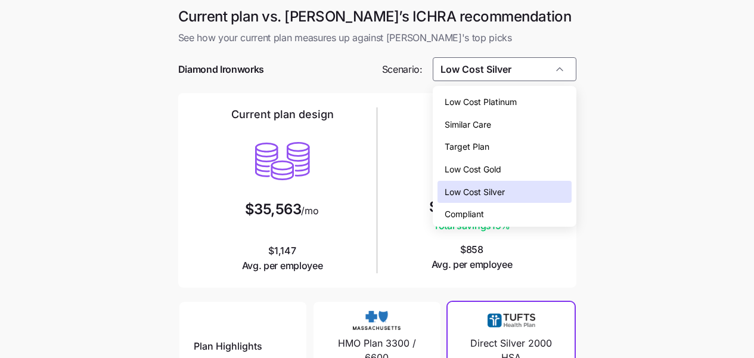
click at [516, 126] on div "Similar Care" at bounding box center [505, 124] width 134 height 23
type input "Similar Care"
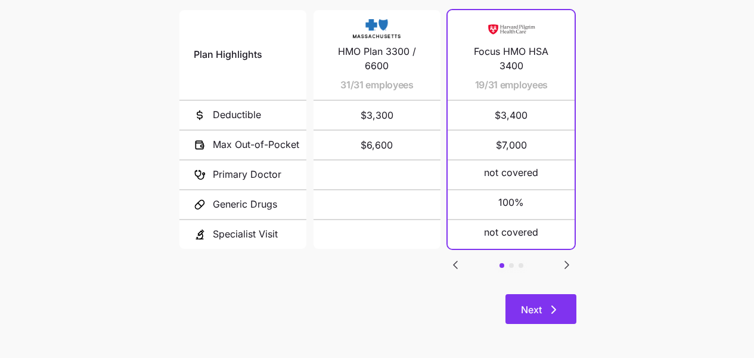
scroll to position [293, 0]
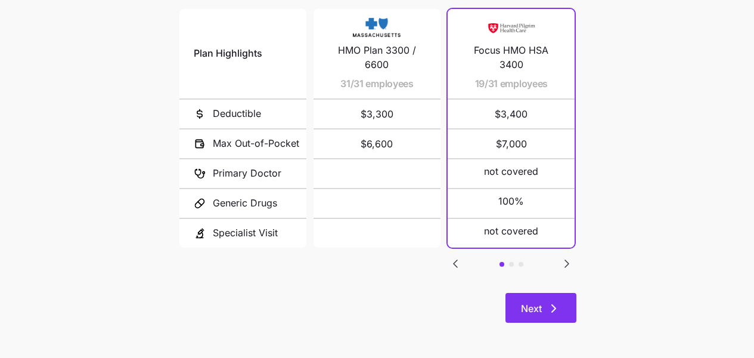
click at [546, 300] on button "Next" at bounding box center [541, 308] width 71 height 30
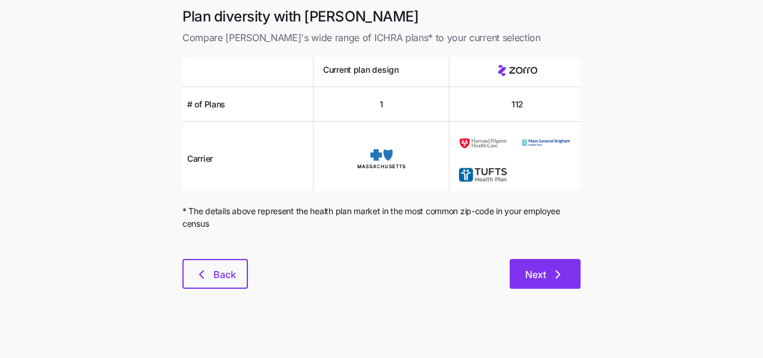
click at [545, 280] on span "Next" at bounding box center [535, 274] width 21 height 14
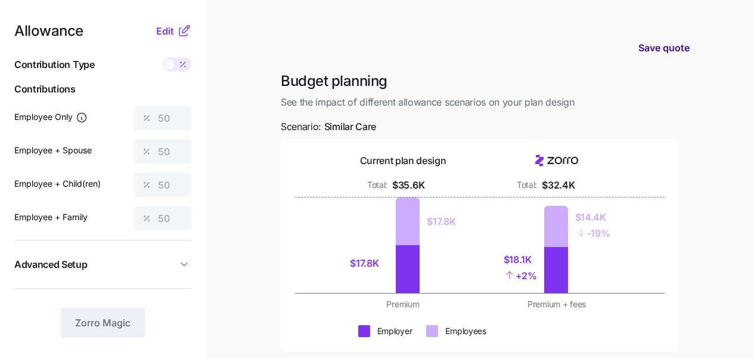
click at [653, 45] on span "Save quote" at bounding box center [664, 48] width 51 height 14
